Goal: Information Seeking & Learning: Learn about a topic

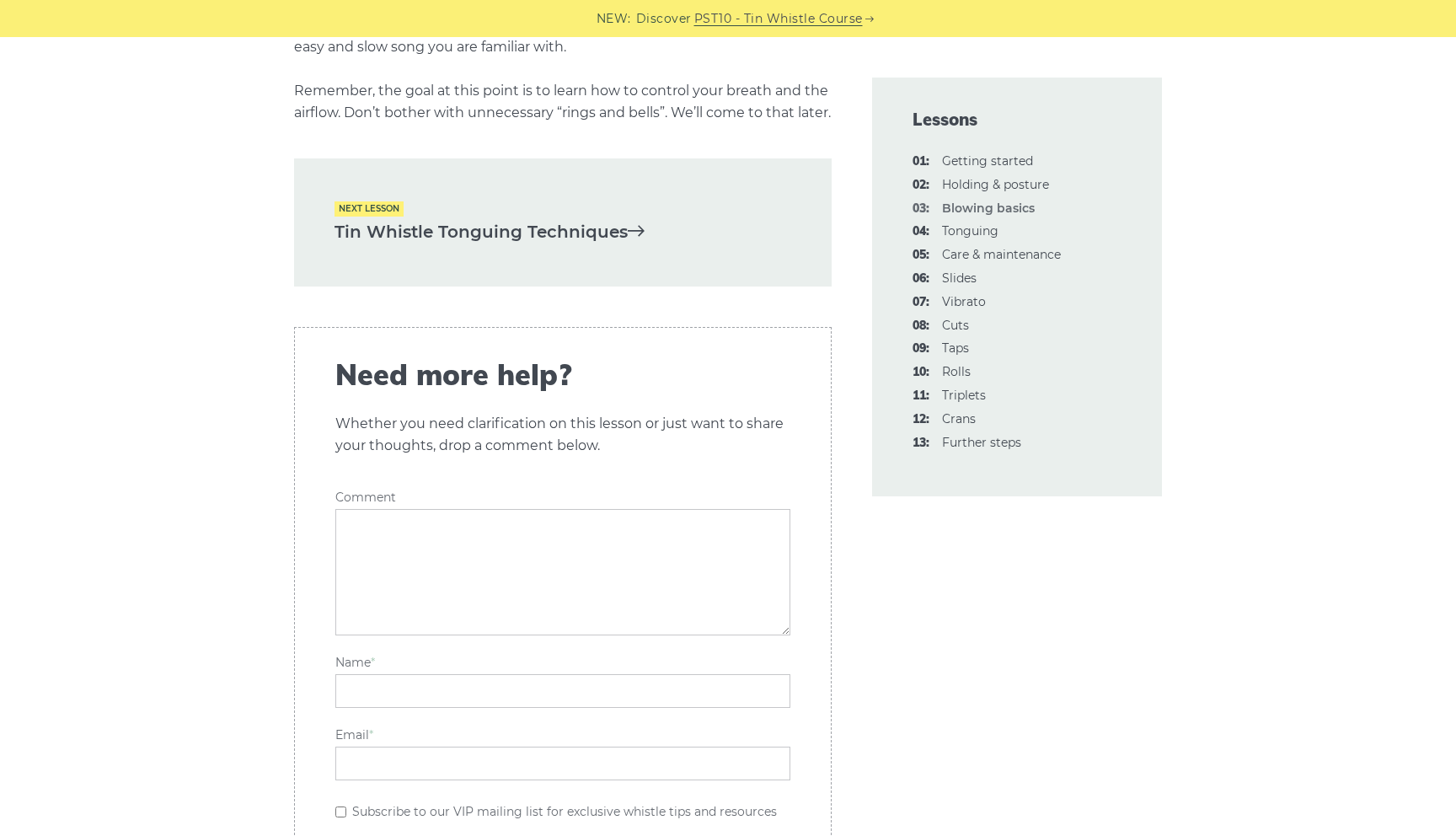
scroll to position [3526, 0]
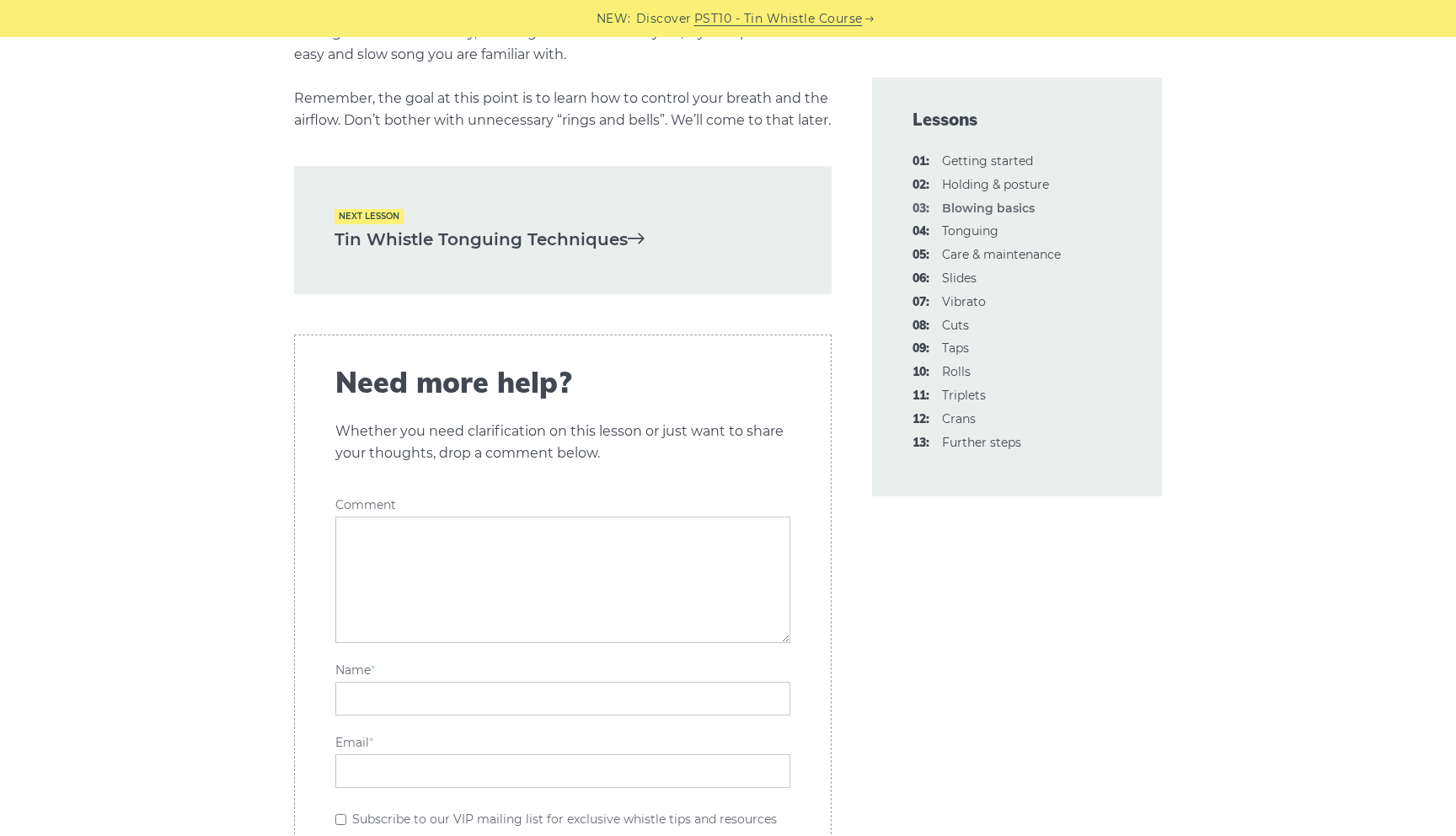
click at [445, 253] on link "Tin Whistle Tonguing Techniques" at bounding box center [563, 240] width 457 height 28
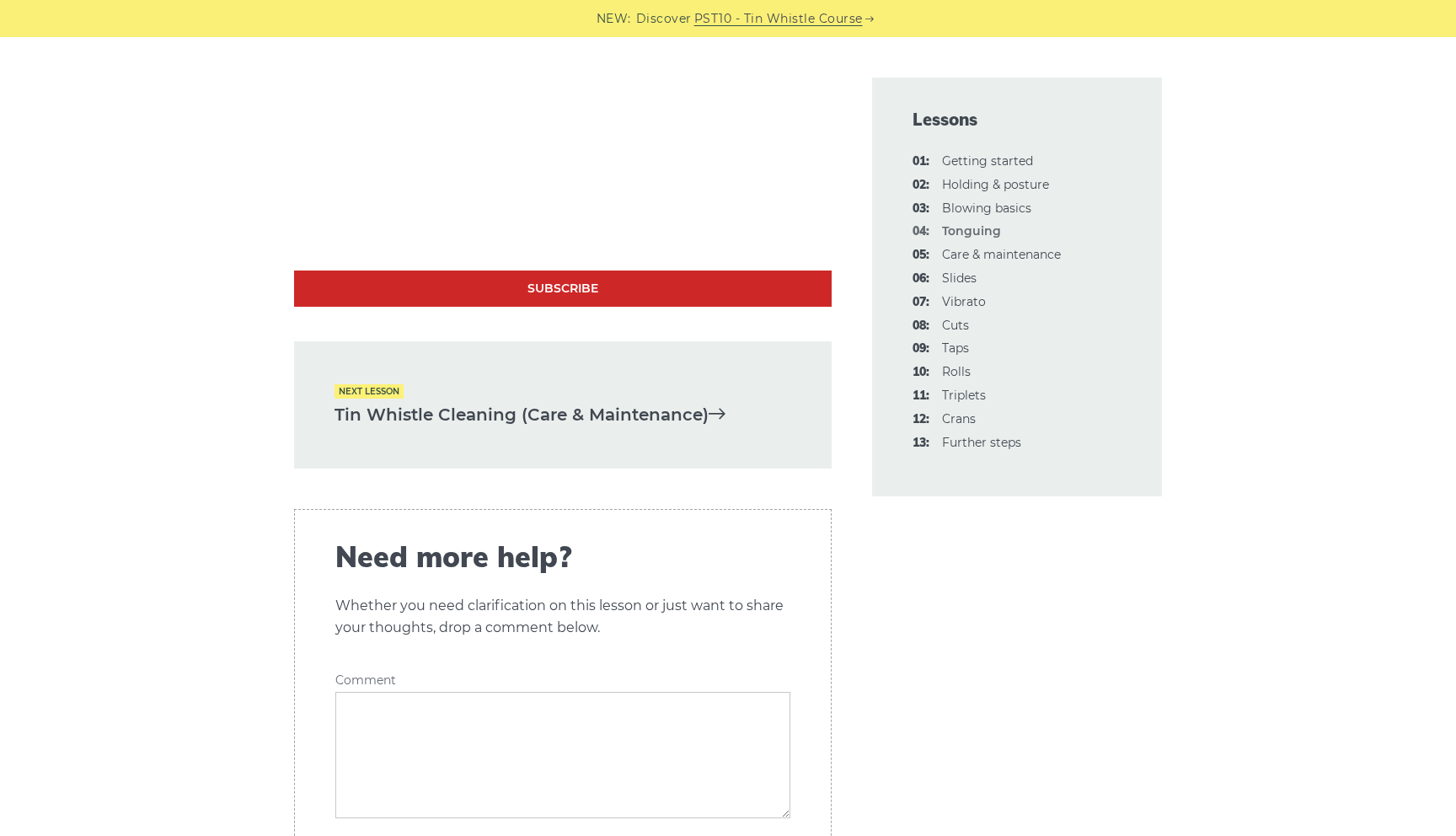
scroll to position [5320, 0]
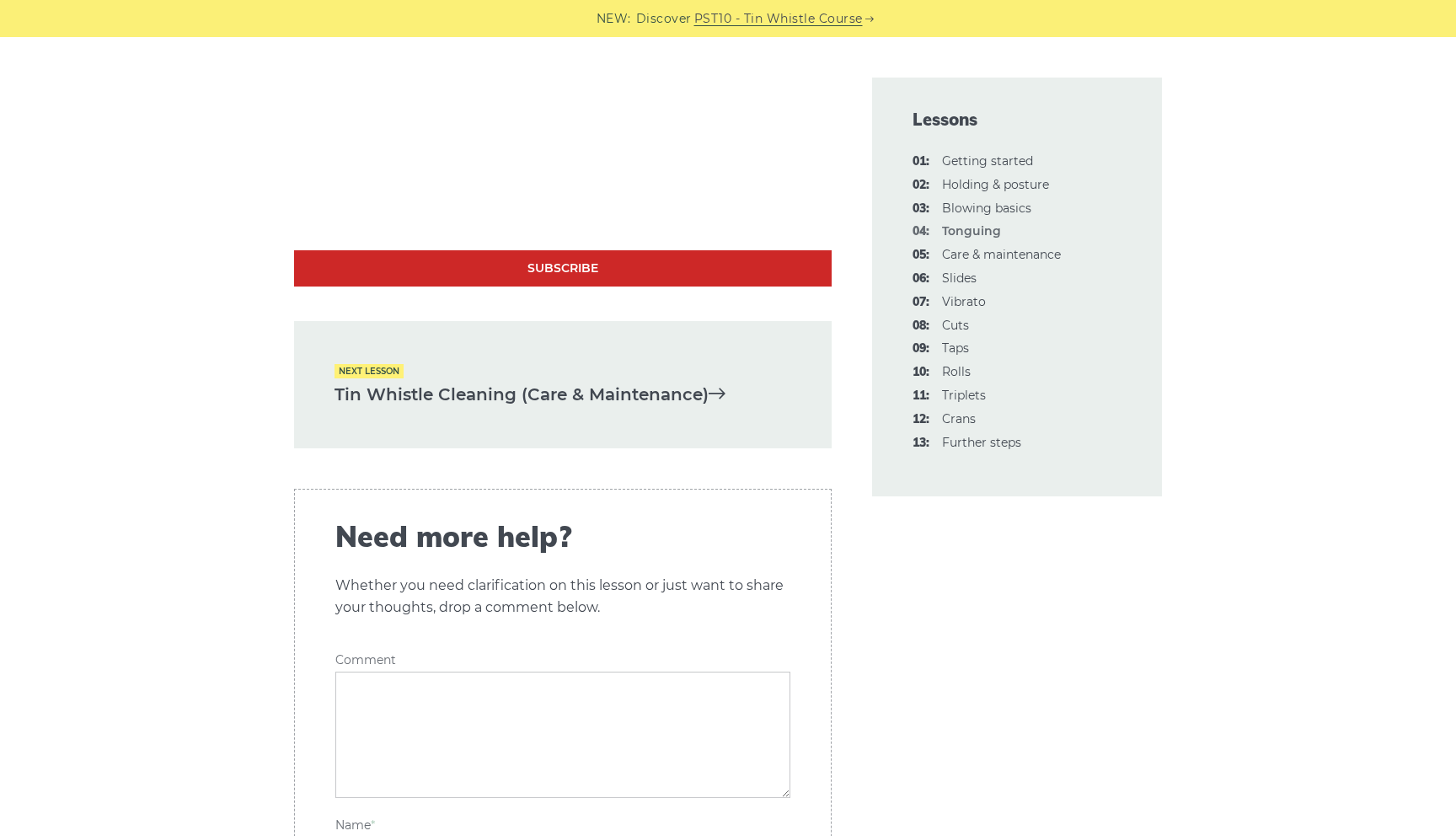
click at [511, 390] on link "Tin Whistle Cleaning (Care & Maintenance)" at bounding box center [563, 395] width 457 height 28
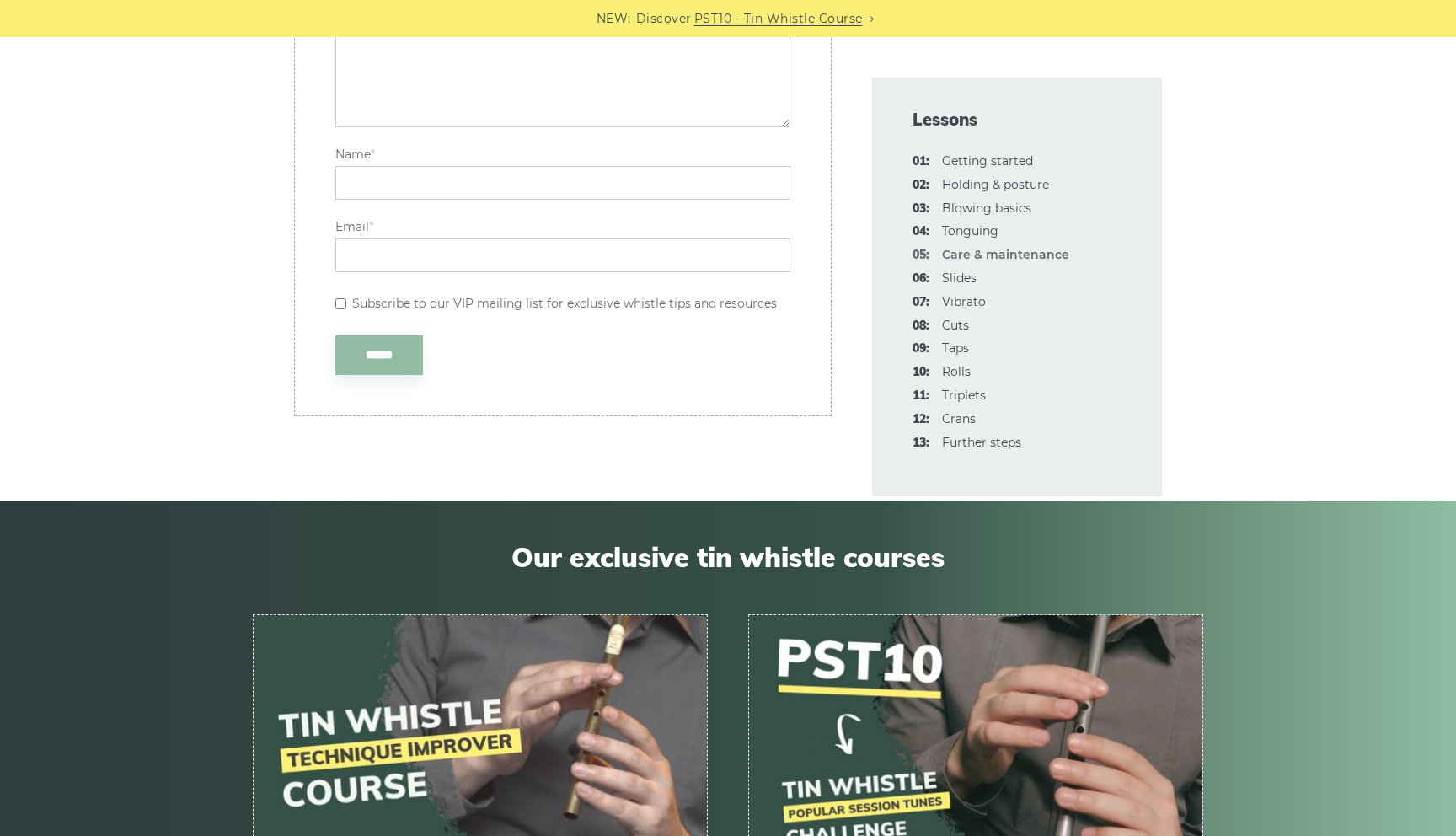
scroll to position [3178, 0]
